Goal: Task Accomplishment & Management: Use online tool/utility

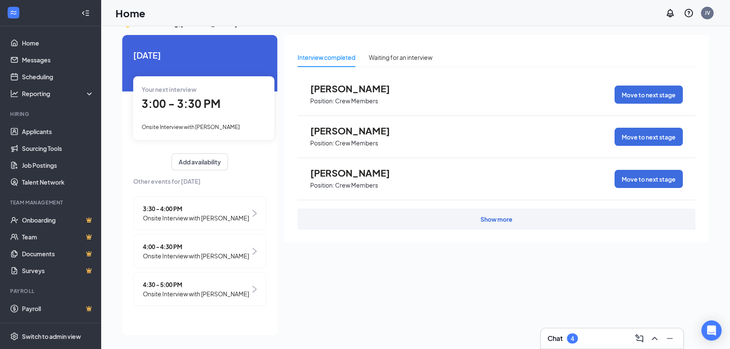
scroll to position [17, 0]
click at [72, 75] on link "Scheduling" at bounding box center [58, 76] width 72 height 17
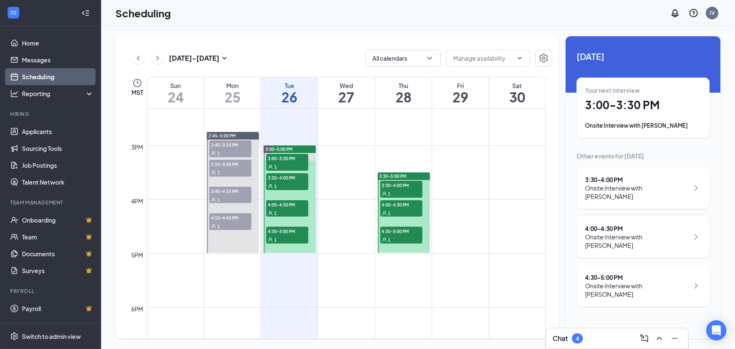
scroll to position [759, 0]
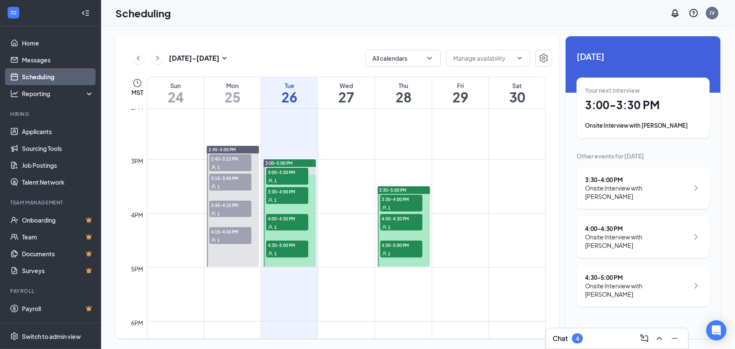
click at [422, 186] on div "3:30-5:00 PM" at bounding box center [404, 190] width 52 height 8
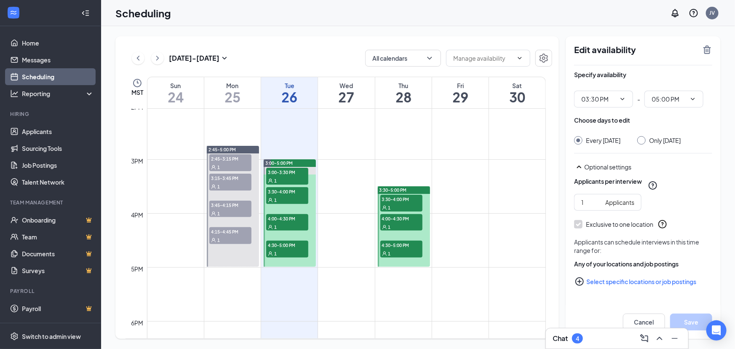
click at [415, 198] on span "3:30-4:00 PM" at bounding box center [402, 199] width 42 height 8
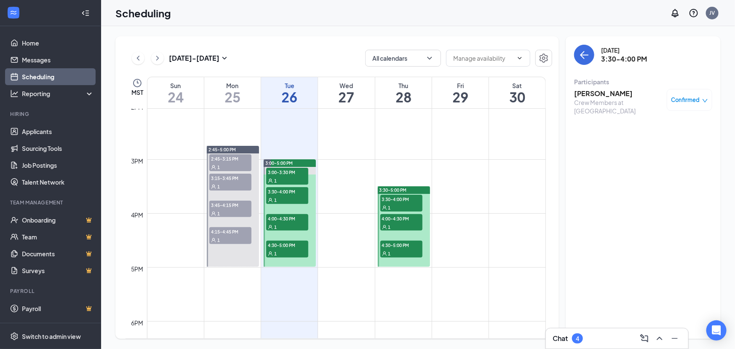
click at [403, 227] on div "1" at bounding box center [402, 227] width 42 height 8
click at [403, 256] on div "1" at bounding box center [402, 253] width 42 height 8
click at [162, 58] on button at bounding box center [157, 58] width 13 height 13
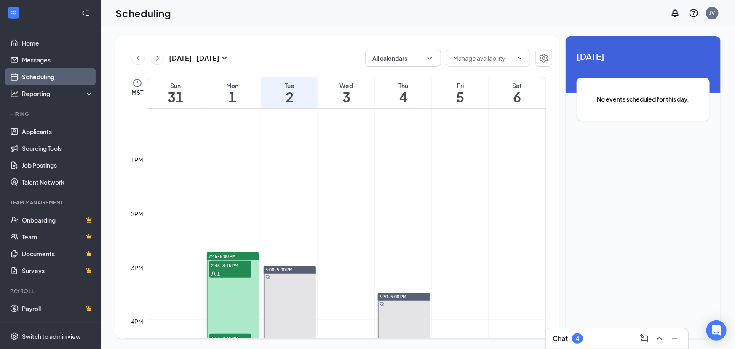
scroll to position [720, 0]
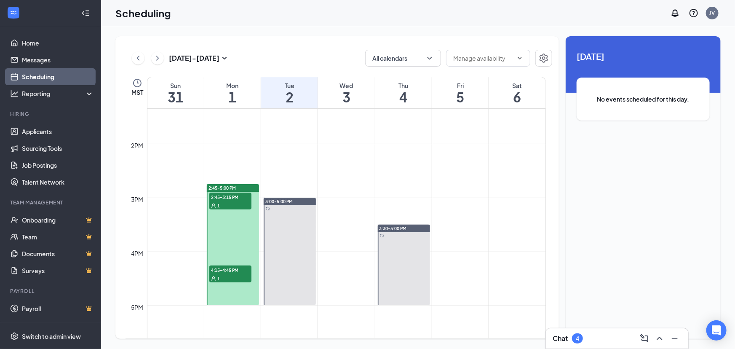
click at [228, 206] on div "1" at bounding box center [230, 205] width 42 height 8
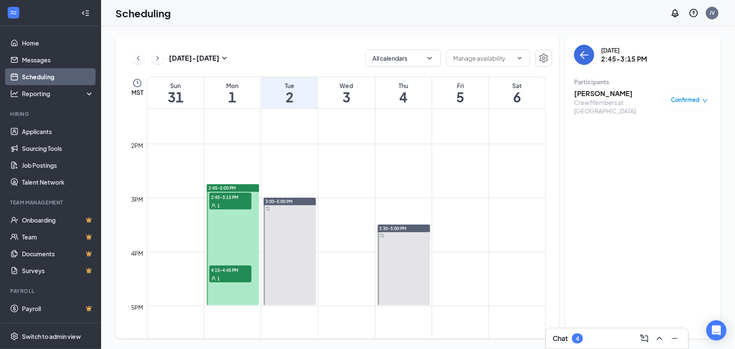
click at [241, 275] on div "1" at bounding box center [230, 278] width 42 height 8
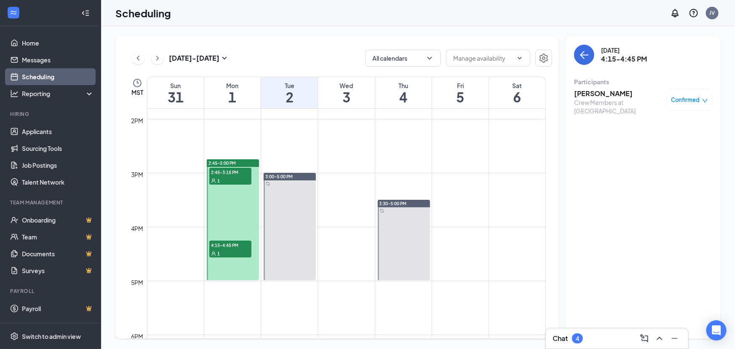
scroll to position [759, 0]
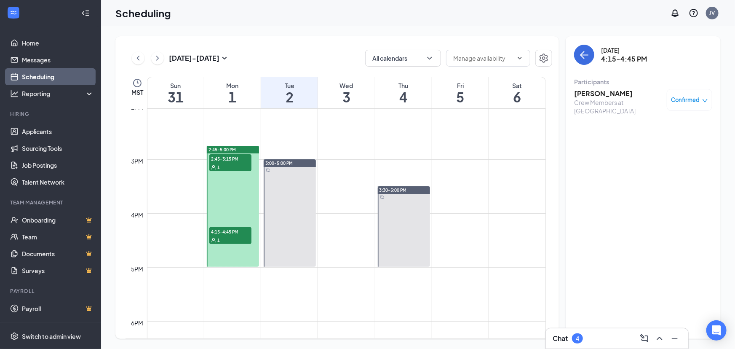
click at [133, 54] on button at bounding box center [138, 58] width 13 height 13
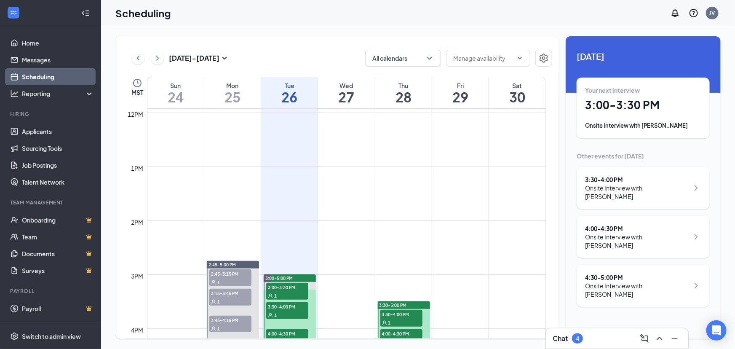
scroll to position [796, 0]
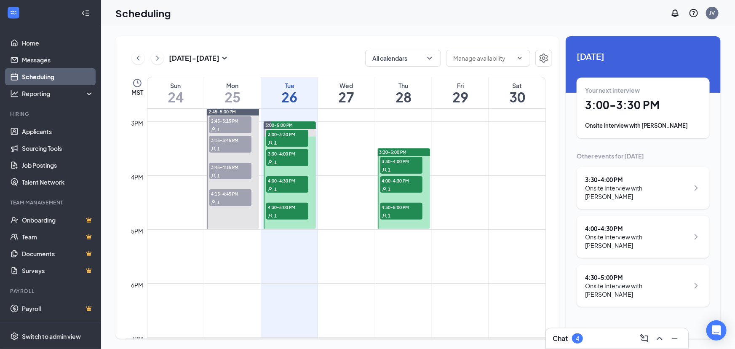
click at [240, 115] on div "2:45-3:15 PM 1" at bounding box center [231, 124] width 44 height 19
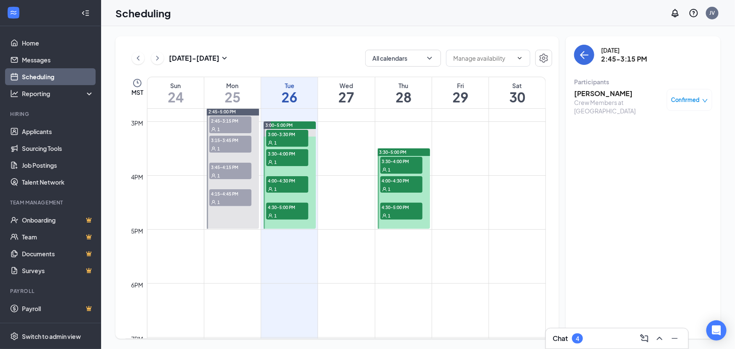
click at [232, 142] on span "3:15-3:45 PM" at bounding box center [230, 140] width 42 height 8
click at [238, 173] on div "1" at bounding box center [230, 175] width 42 height 8
click at [242, 193] on span "4:15-4:45 PM" at bounding box center [230, 193] width 42 height 8
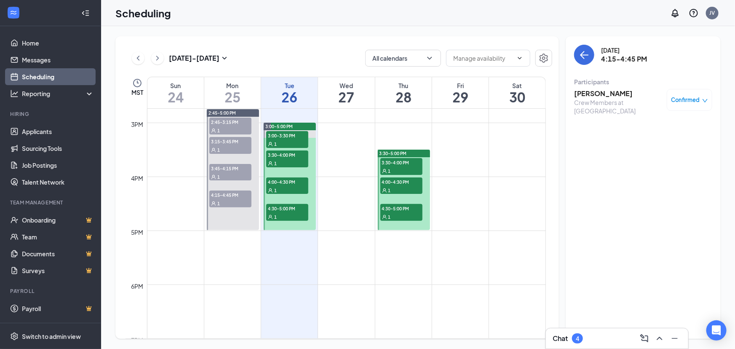
scroll to position [796, 0]
click at [135, 52] on button at bounding box center [138, 58] width 13 height 13
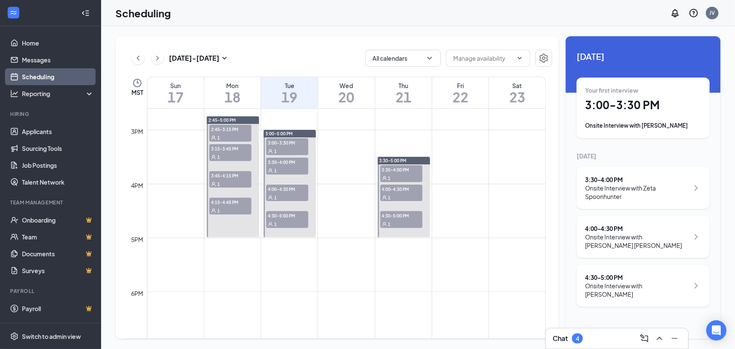
scroll to position [796, 0]
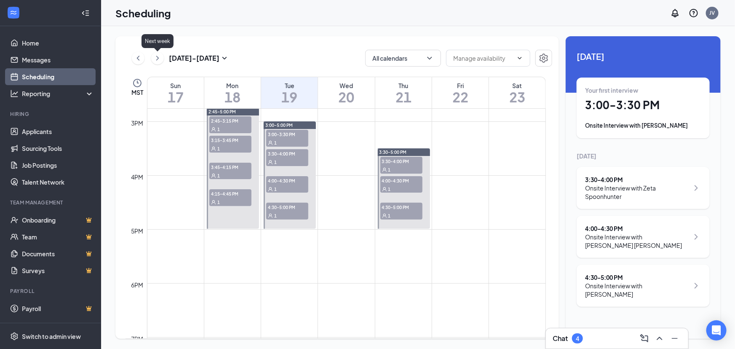
click at [157, 60] on icon "ChevronRight" at bounding box center [157, 58] width 8 height 10
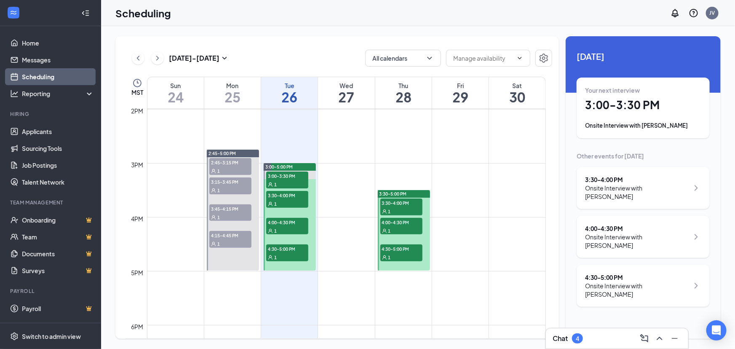
scroll to position [759, 0]
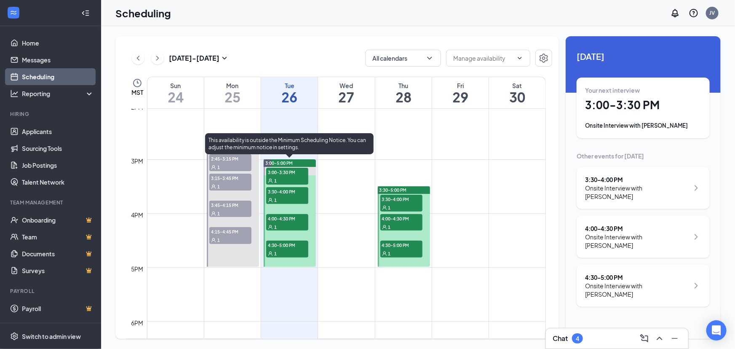
click at [295, 177] on div "1" at bounding box center [287, 180] width 42 height 8
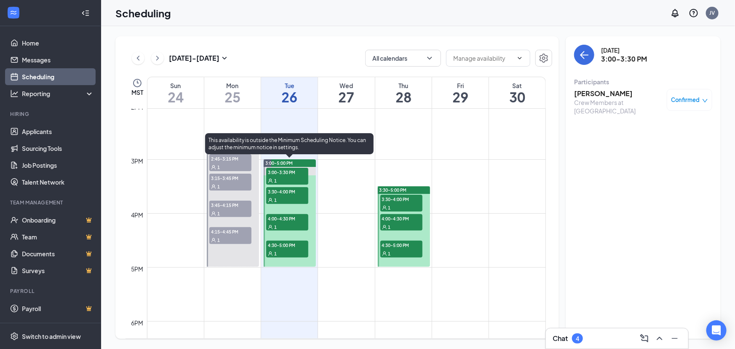
click at [282, 200] on div "1" at bounding box center [287, 200] width 42 height 8
click at [304, 219] on span "4:00-4:30 PM" at bounding box center [287, 218] width 42 height 8
click at [297, 246] on span "4:30-5:00 PM" at bounding box center [287, 245] width 42 height 8
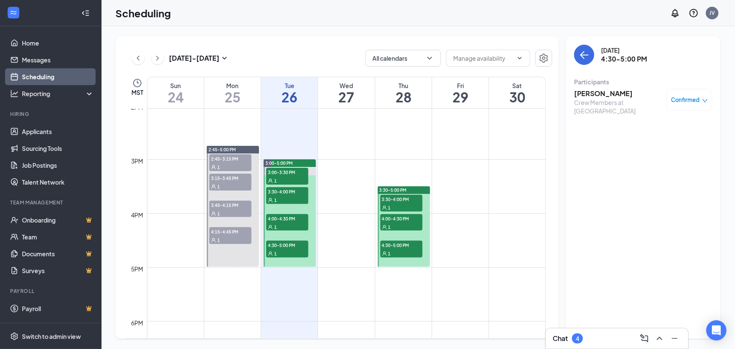
click at [400, 208] on div "1" at bounding box center [402, 207] width 42 height 8
click at [407, 226] on div "1" at bounding box center [402, 227] width 42 height 8
click at [405, 253] on div "1" at bounding box center [402, 253] width 42 height 8
drag, startPoint x: 156, startPoint y: 58, endPoint x: 171, endPoint y: 70, distance: 19.2
click at [156, 58] on icon "ChevronRight" at bounding box center [157, 58] width 8 height 10
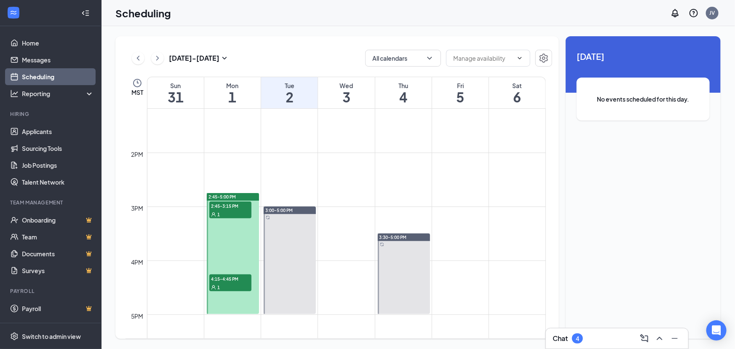
scroll to position [720, 0]
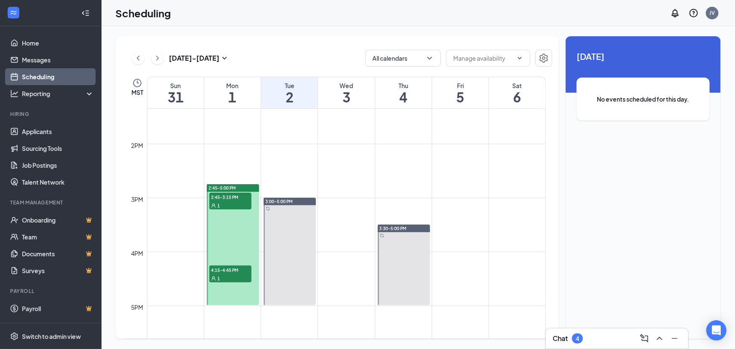
click at [219, 198] on span "2:45-3:15 PM" at bounding box center [230, 197] width 42 height 8
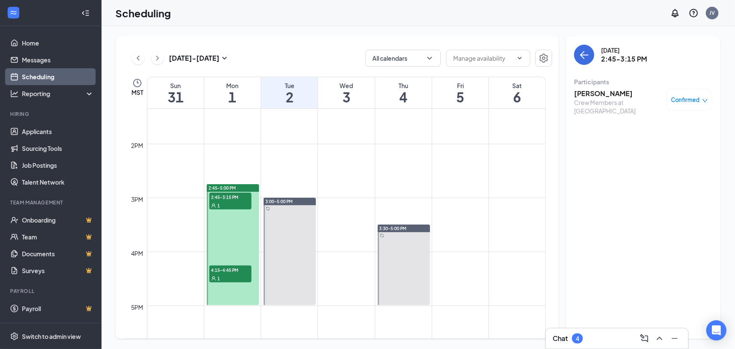
click at [218, 271] on span "4:15-4:45 PM" at bounding box center [230, 269] width 42 height 8
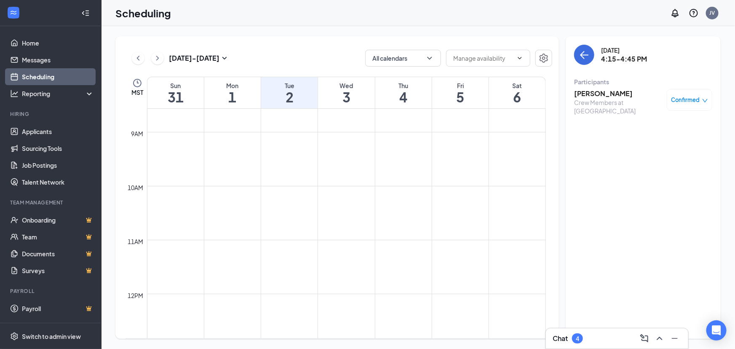
scroll to position [375, 0]
click at [137, 55] on icon "ChevronLeft" at bounding box center [138, 58] width 8 height 10
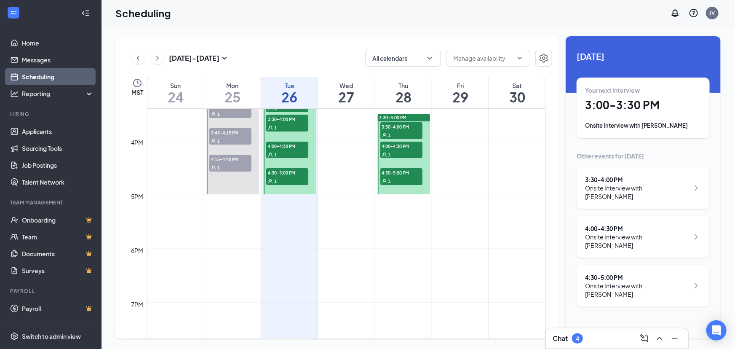
scroll to position [835, 0]
